Goal: Task Accomplishment & Management: Manage account settings

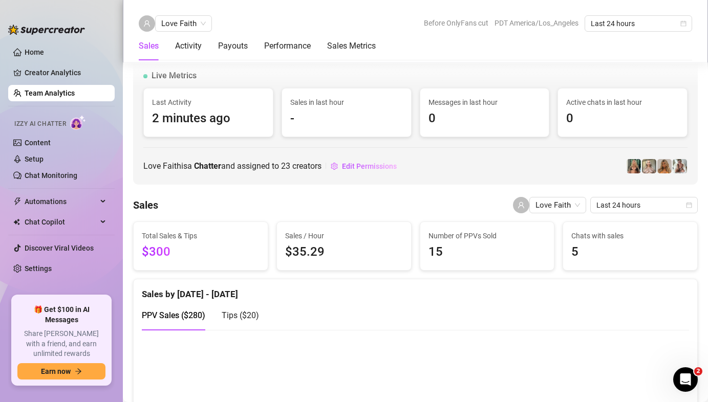
scroll to position [950, 0]
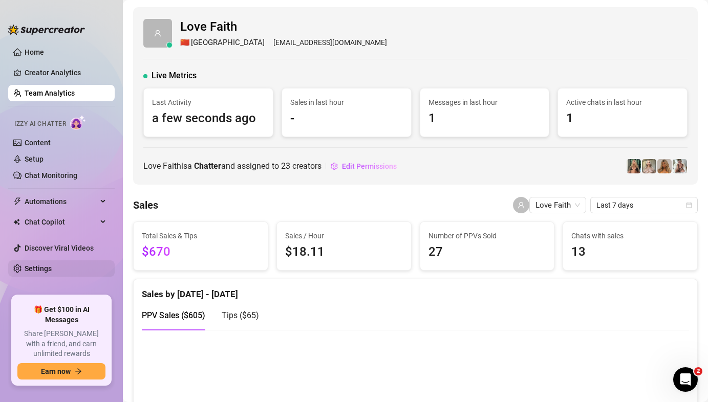
click at [52, 266] on link "Settings" at bounding box center [38, 269] width 27 height 8
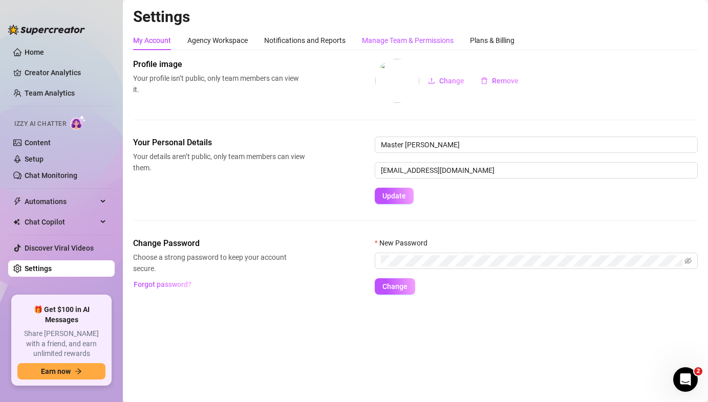
click at [398, 39] on div "Manage Team & Permissions" at bounding box center [408, 40] width 92 height 11
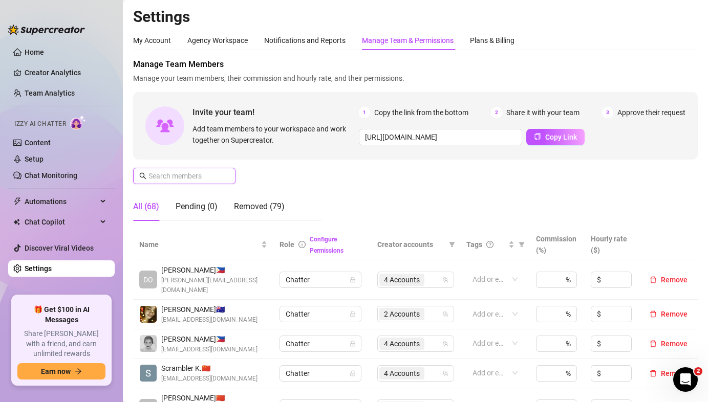
click at [183, 174] on input "text" at bounding box center [184, 175] width 73 height 11
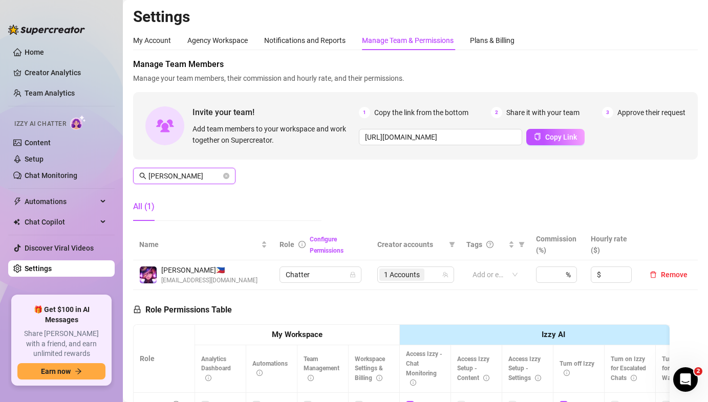
type input "Billie"
click at [406, 265] on td "1 Accounts" at bounding box center [415, 275] width 89 height 30
drag, startPoint x: 405, startPoint y: 270, endPoint x: 396, endPoint y: 179, distance: 91.0
click at [405, 270] on span "1 Accounts" at bounding box center [402, 274] width 36 height 11
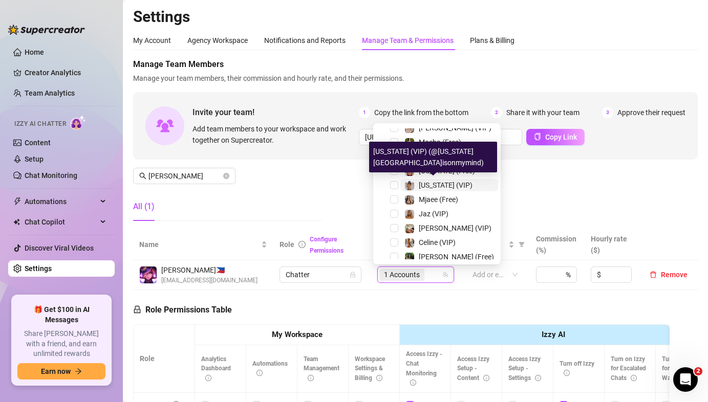
scroll to position [213, 0]
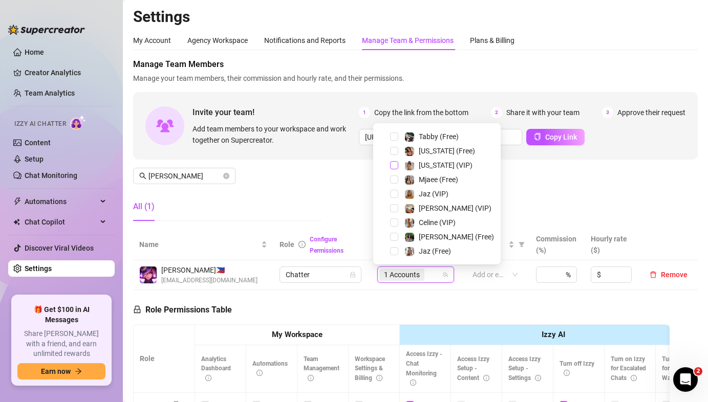
click at [392, 165] on span "Select tree node" at bounding box center [394, 165] width 8 height 8
click at [393, 154] on span "Select tree node" at bounding box center [394, 151] width 8 height 8
click at [540, 192] on div "Manage Team Members Manage your team members, their commission and hourly rate,…" at bounding box center [415, 143] width 564 height 171
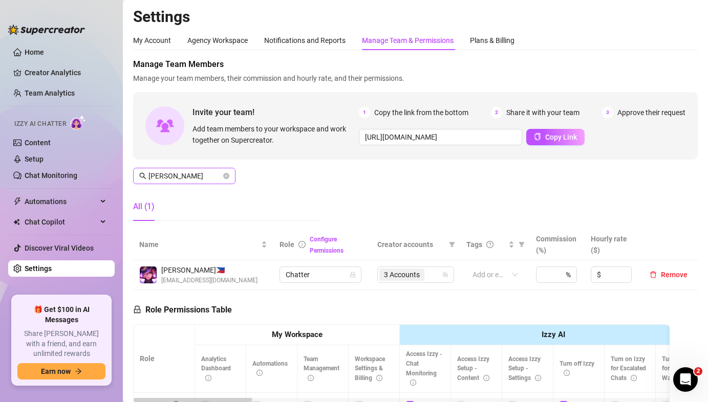
click at [229, 175] on span "Billie" at bounding box center [184, 176] width 102 height 16
click at [227, 175] on icon "close-circle" at bounding box center [226, 176] width 6 height 6
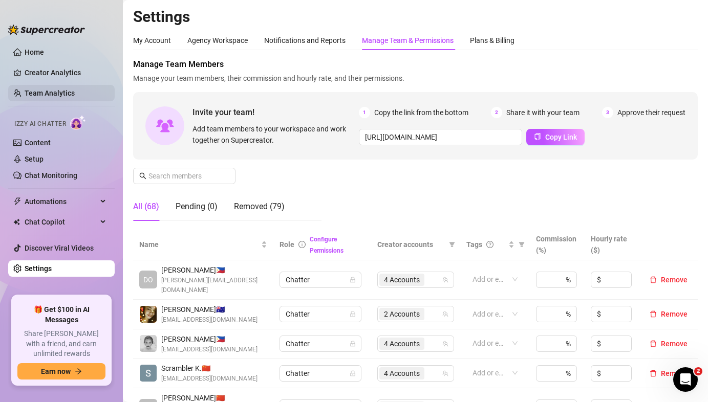
click at [37, 93] on link "Team Analytics" at bounding box center [50, 93] width 50 height 8
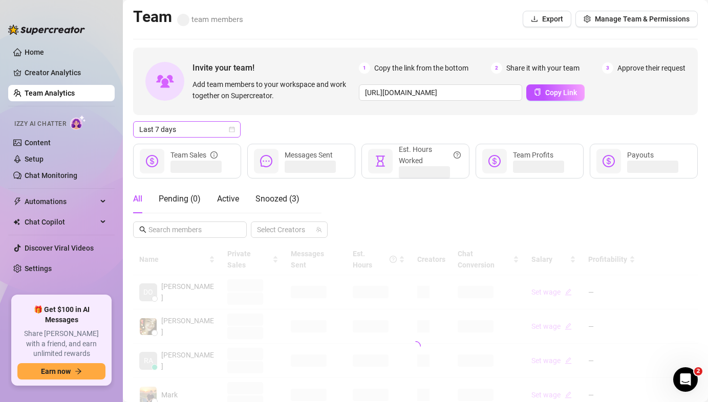
click at [178, 132] on span "Last 7 days" at bounding box center [186, 129] width 95 height 15
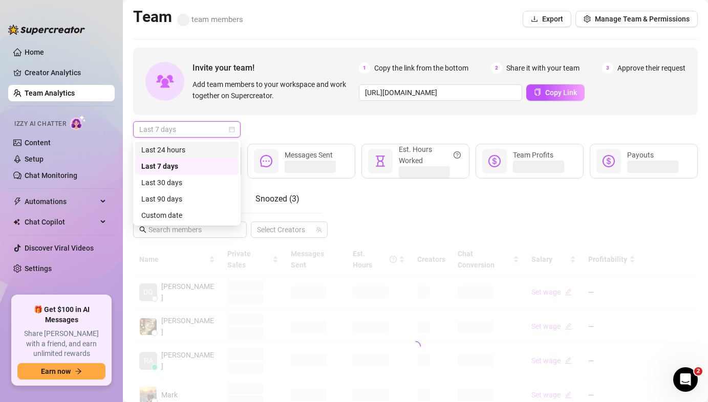
click at [182, 155] on div "Last 24 hours" at bounding box center [186, 149] width 91 height 11
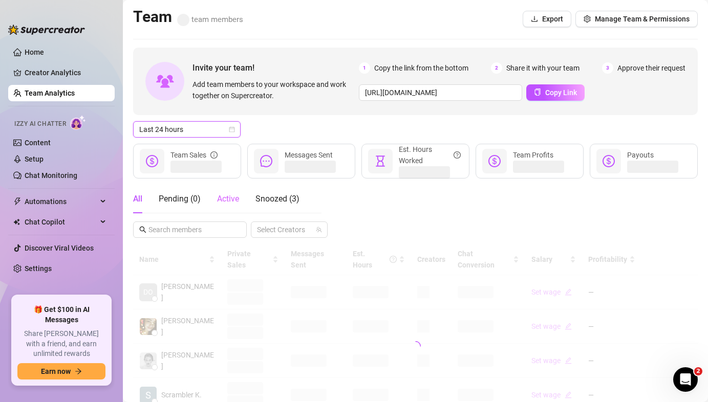
click at [225, 192] on div "Active" at bounding box center [228, 199] width 22 height 29
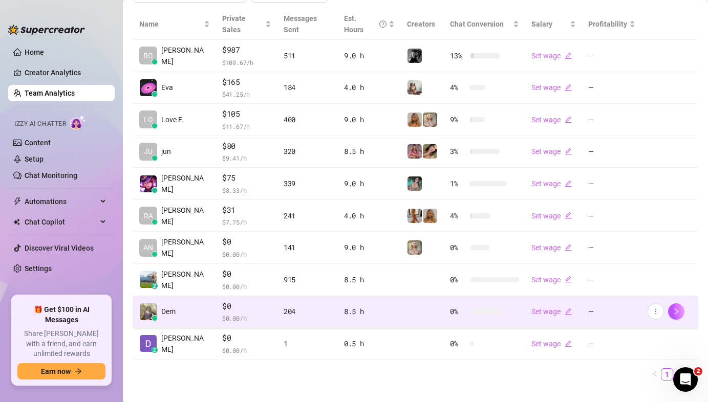
scroll to position [239, 0]
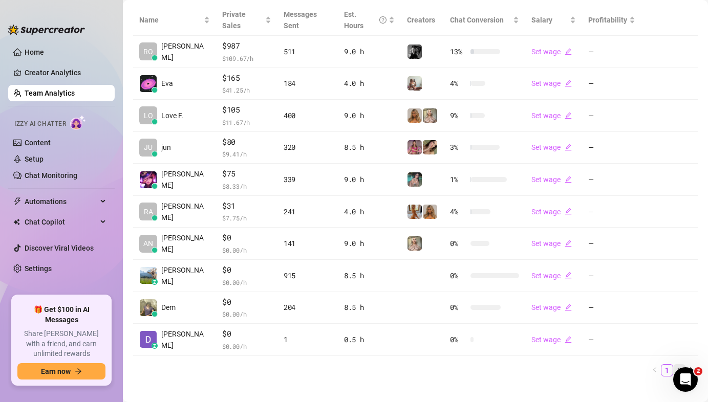
click at [679, 365] on link "2" at bounding box center [678, 370] width 11 height 11
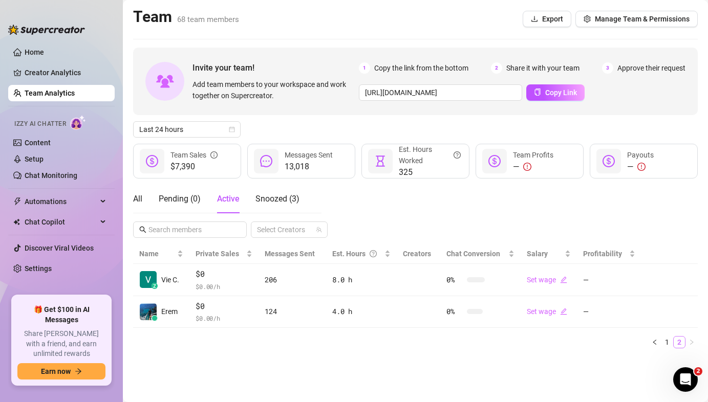
scroll to position [0, 0]
click at [666, 338] on link "1" at bounding box center [666, 342] width 11 height 11
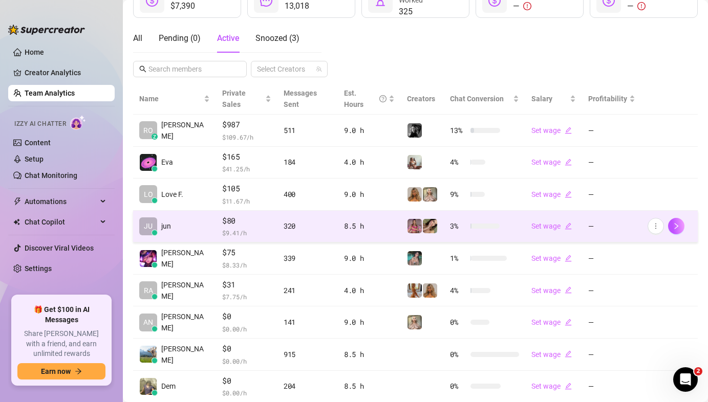
scroll to position [208, 0]
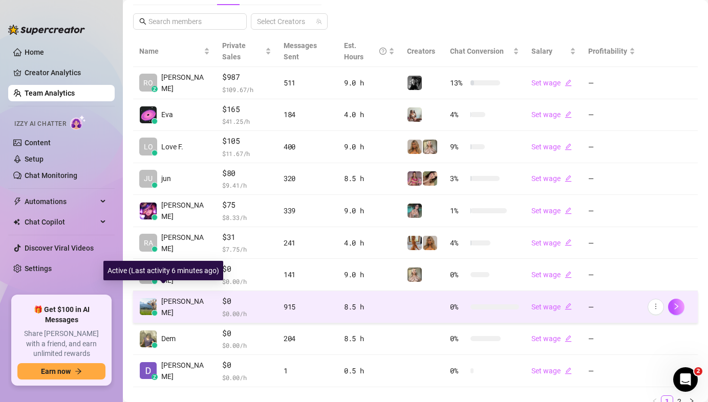
click at [144, 300] on img at bounding box center [148, 306] width 17 height 17
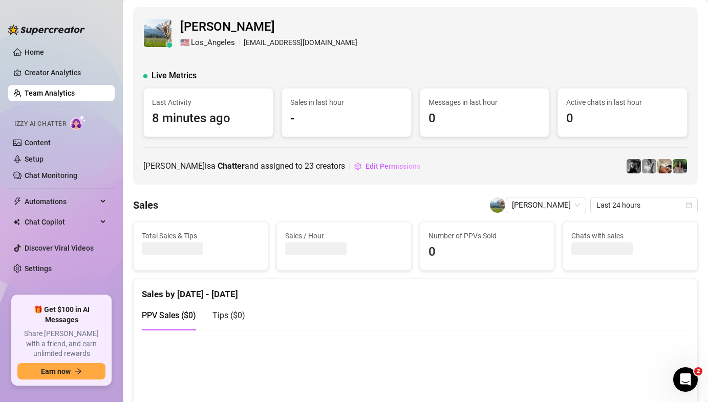
click at [36, 90] on link "Team Analytics" at bounding box center [50, 93] width 50 height 8
